Goal: Check status

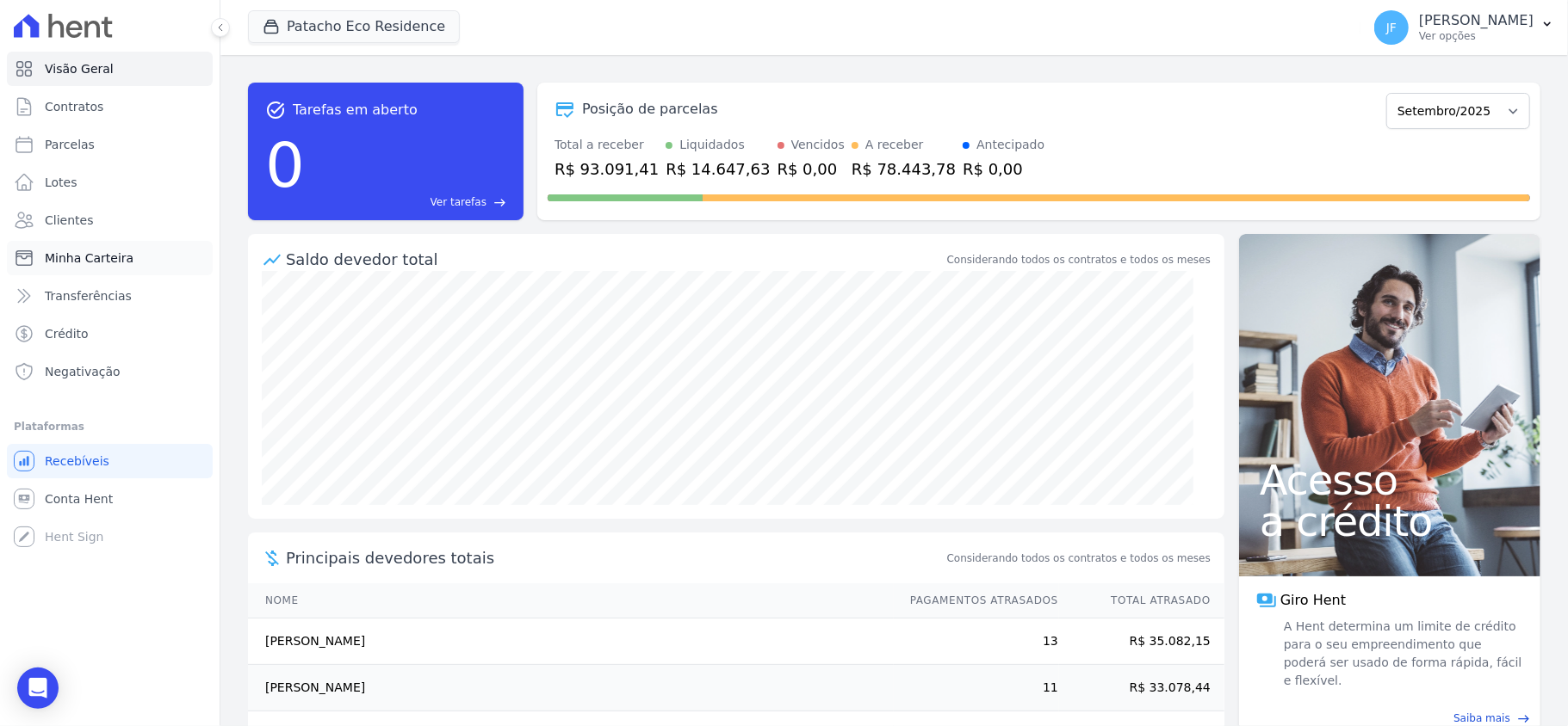
click at [121, 249] on span "Minha Carteira" at bounding box center [89, 257] width 89 height 17
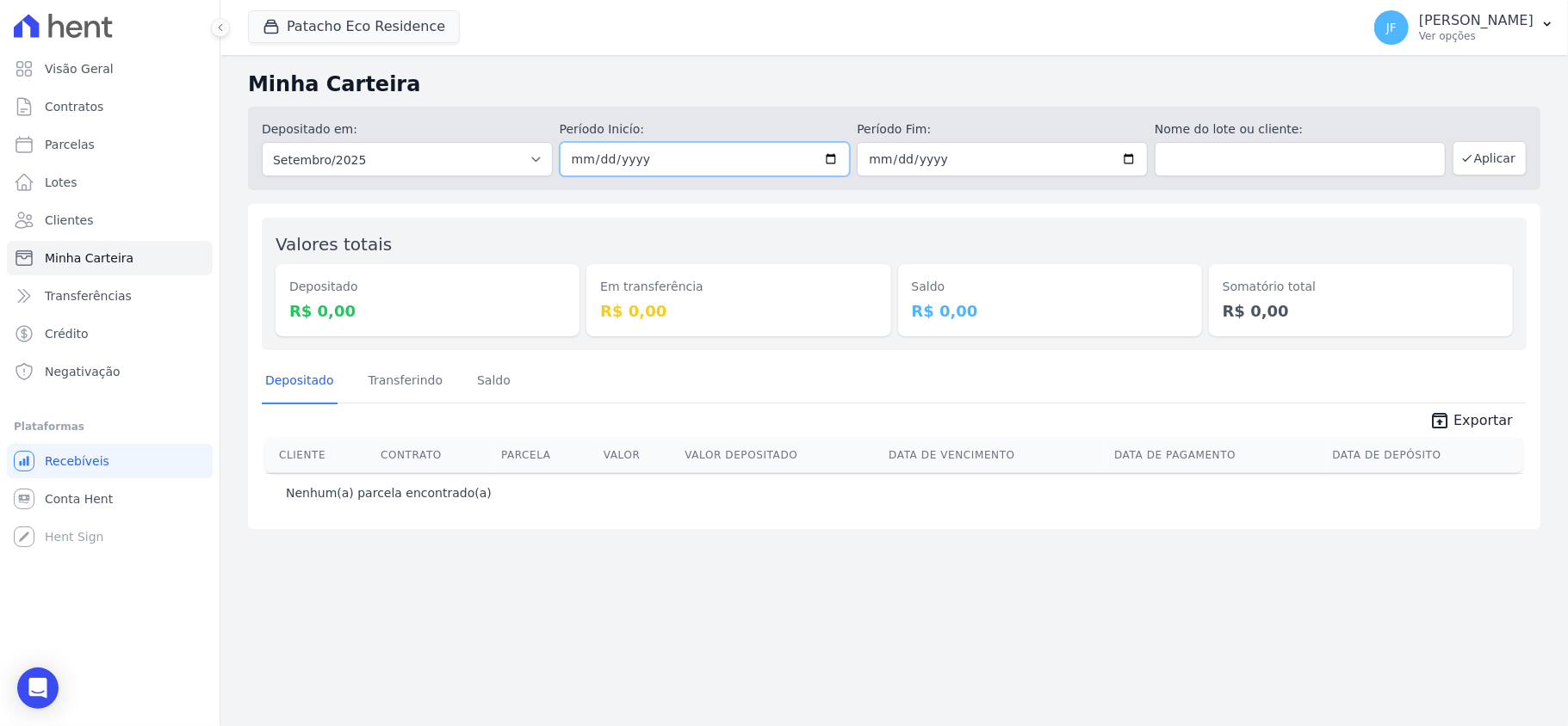
click at [635, 152] on input "2025-09-01" at bounding box center [705, 159] width 291 height 35
click at [484, 163] on select "Todos os meses Maio/2017 Junho/2017 Julho/2017 Agosto/2017 Setembro/2017 Outubr…" at bounding box center [407, 159] width 291 height 35
select select "08/2025"
click at [261, 142] on select "Todos os meses Maio/2017 Junho/2017 Julho/2017 Agosto/2017 Setembro/2017 Outubr…" at bounding box center [407, 159] width 291 height 35
click at [1478, 146] on button "Aplicar" at bounding box center [1489, 159] width 74 height 35
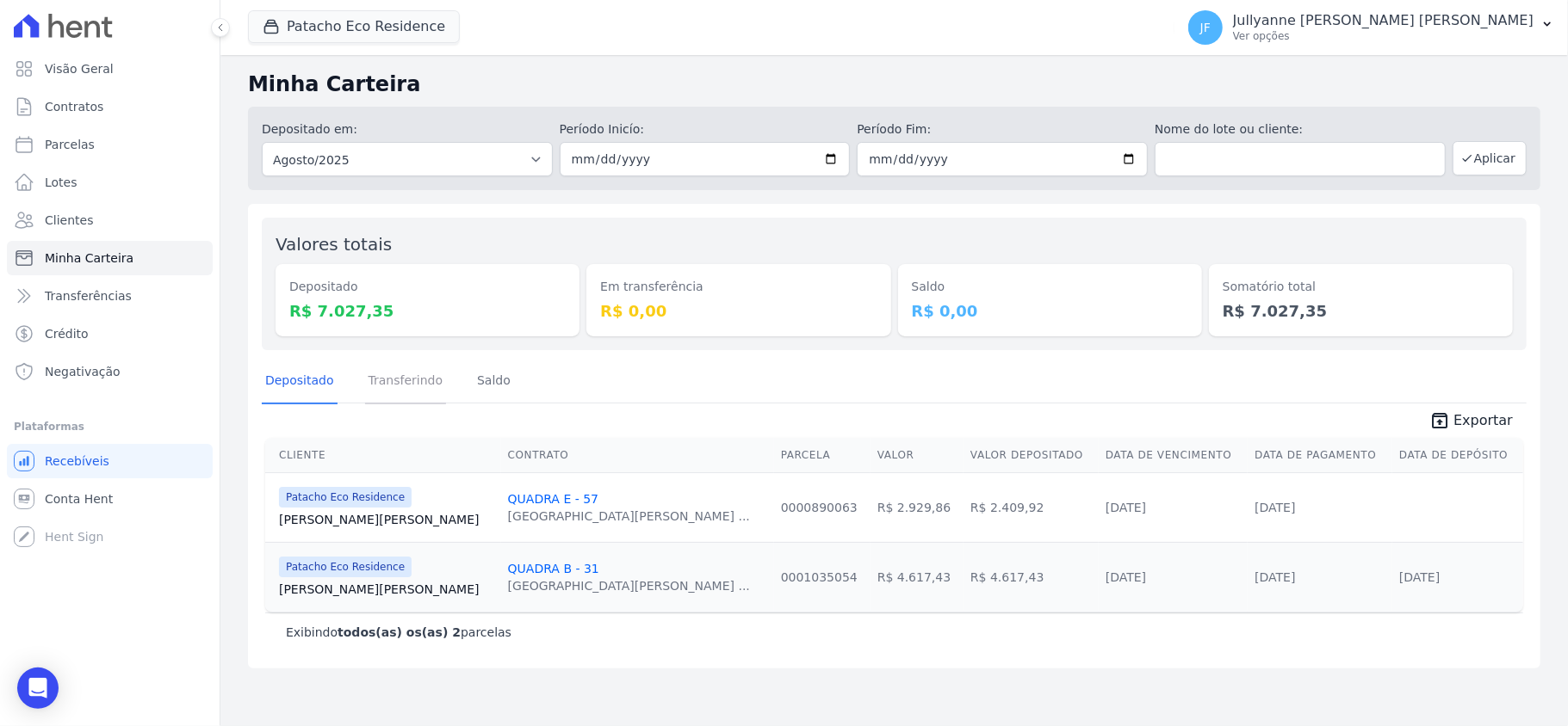
click at [418, 393] on link "Transferindo" at bounding box center [406, 382] width 82 height 45
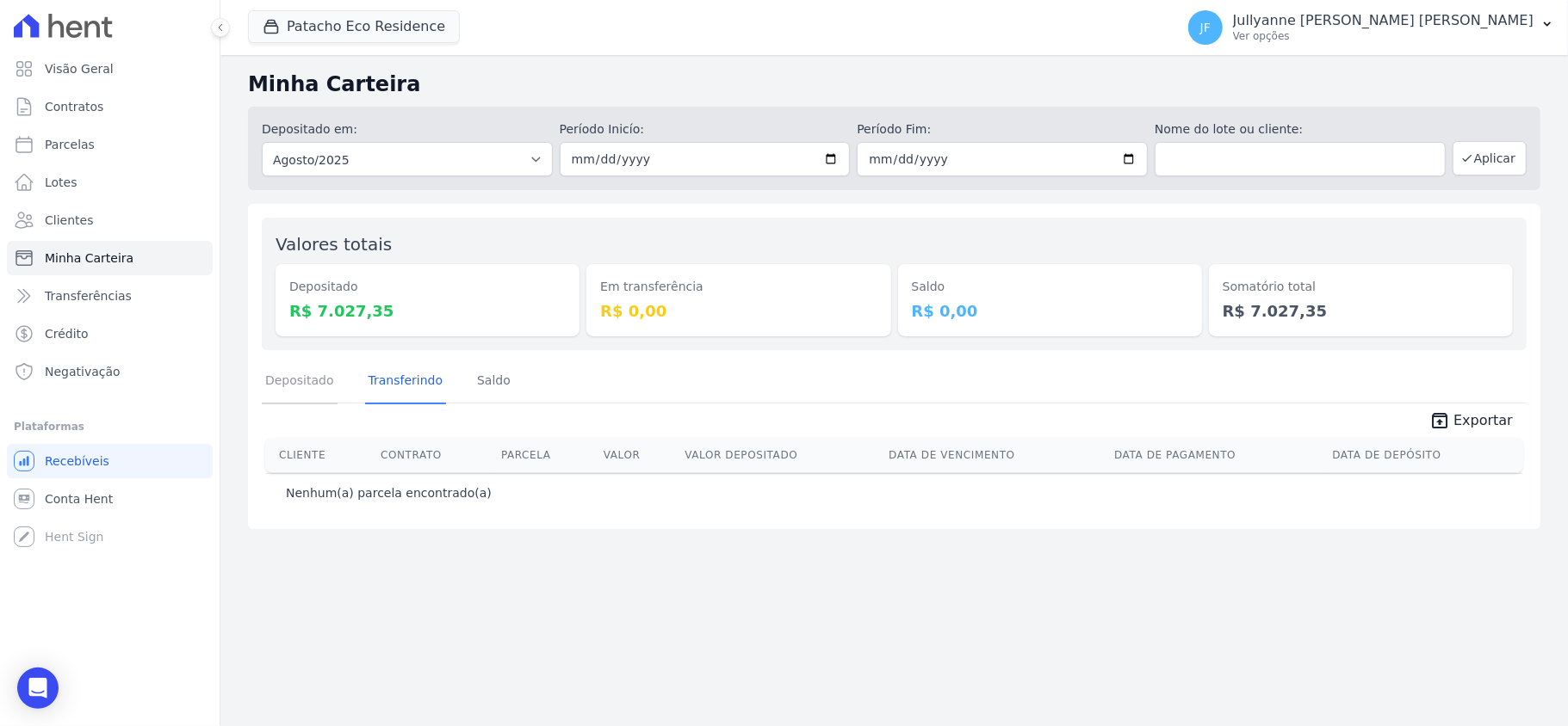
click at [306, 379] on link "Depositado" at bounding box center [299, 382] width 76 height 45
